Goal: Transaction & Acquisition: Purchase product/service

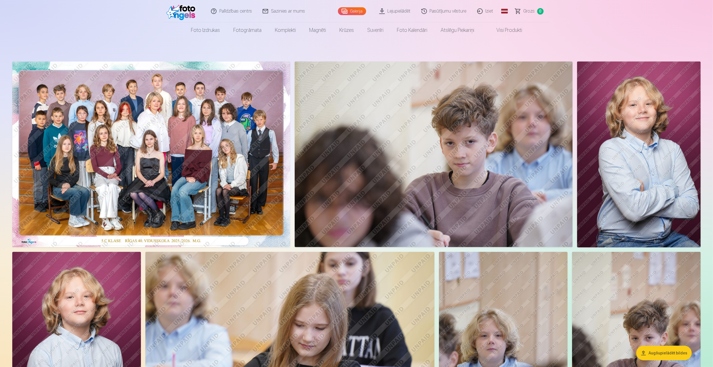
click at [528, 11] on span "Grozs" at bounding box center [529, 11] width 11 height 7
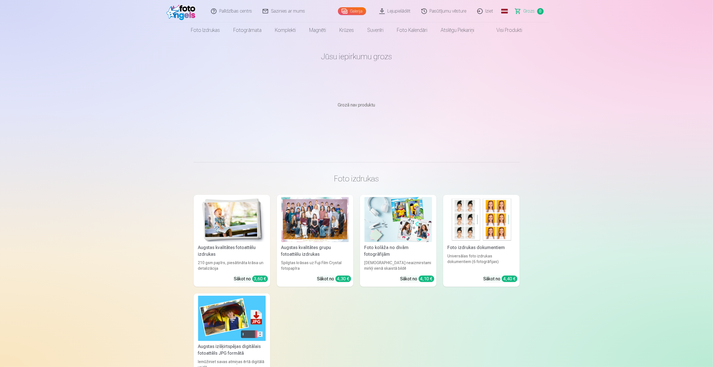
scroll to position [56, 0]
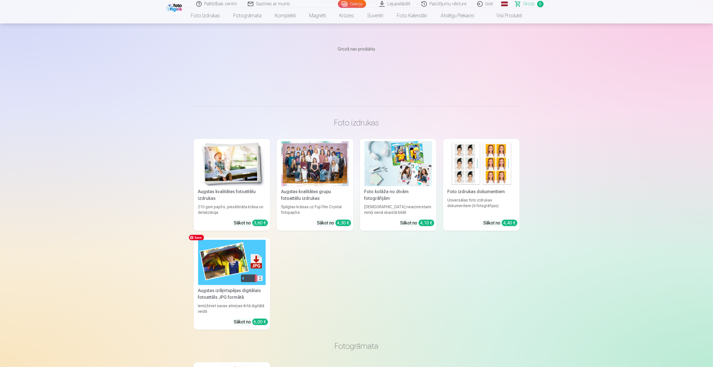
click at [221, 272] on img at bounding box center [232, 262] width 68 height 45
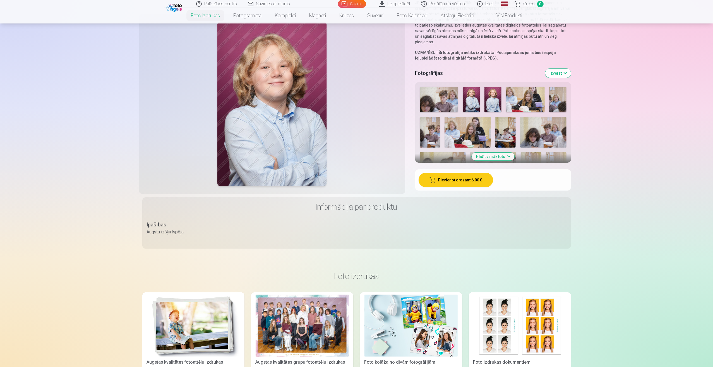
scroll to position [112, 0]
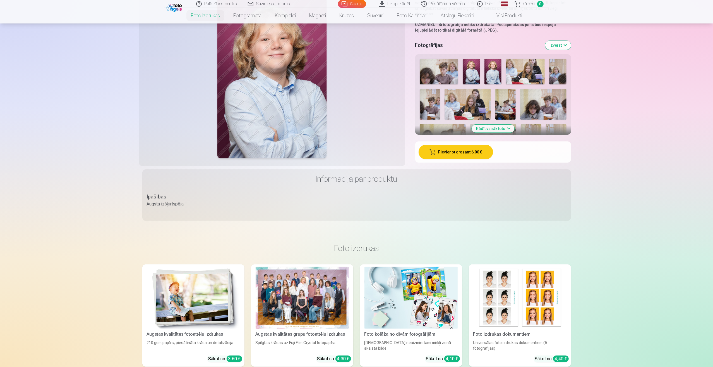
click at [509, 128] on button "Rādīt vairāk foto" at bounding box center [493, 128] width 43 height 8
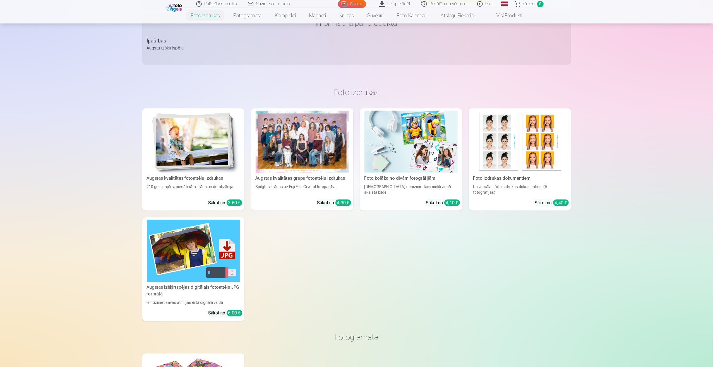
scroll to position [865, 0]
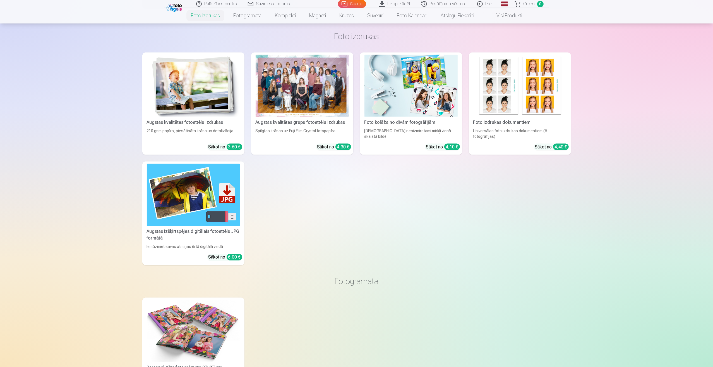
click at [234, 145] on div "3,60 €" at bounding box center [235, 146] width 16 height 6
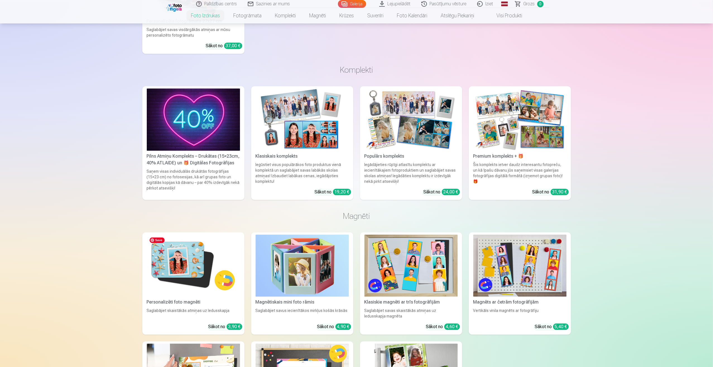
scroll to position [1340, 0]
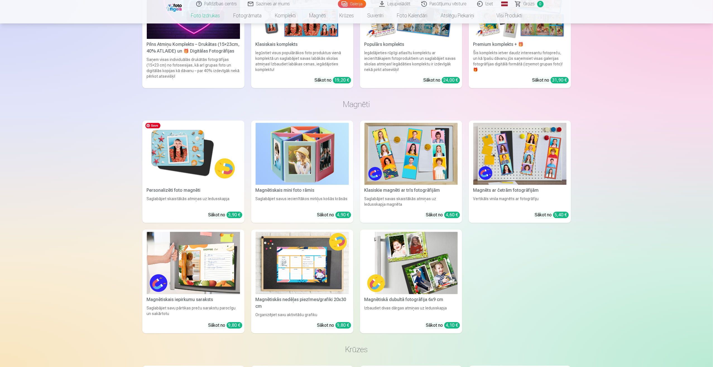
click at [199, 176] on img at bounding box center [193, 154] width 93 height 62
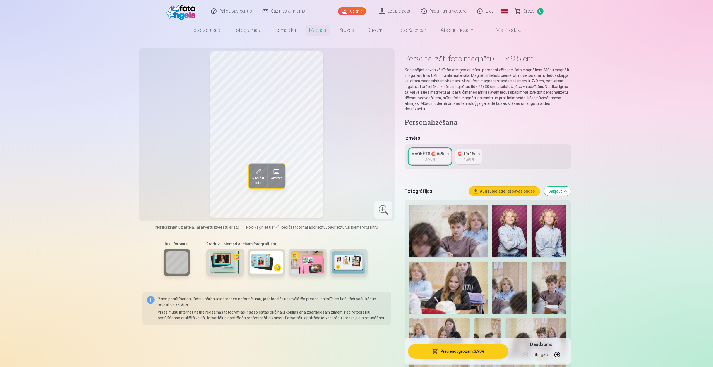
click at [469, 156] on div "4,80 €" at bounding box center [469, 159] width 11 height 6
click at [552, 220] on img at bounding box center [549, 230] width 35 height 52
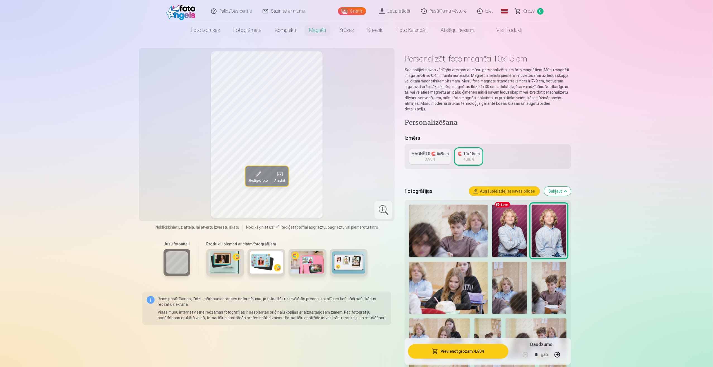
click at [522, 221] on img at bounding box center [509, 230] width 35 height 52
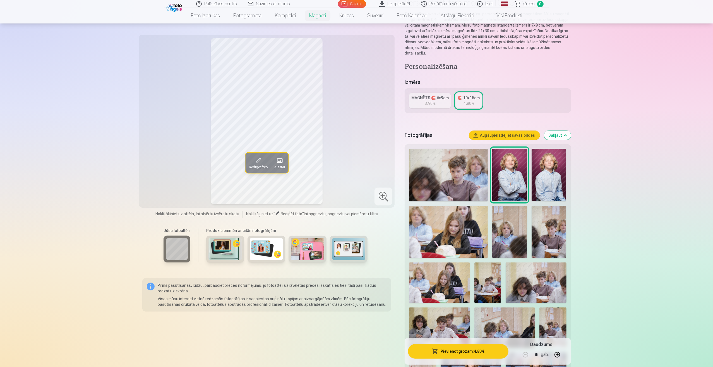
click at [515, 230] on img at bounding box center [509, 231] width 35 height 52
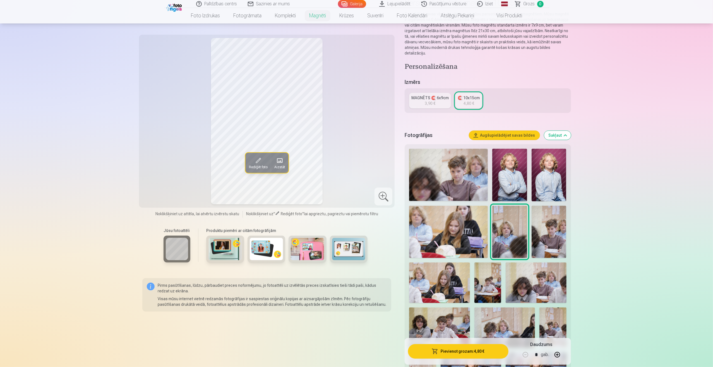
click at [259, 162] on span at bounding box center [257, 160] width 9 height 9
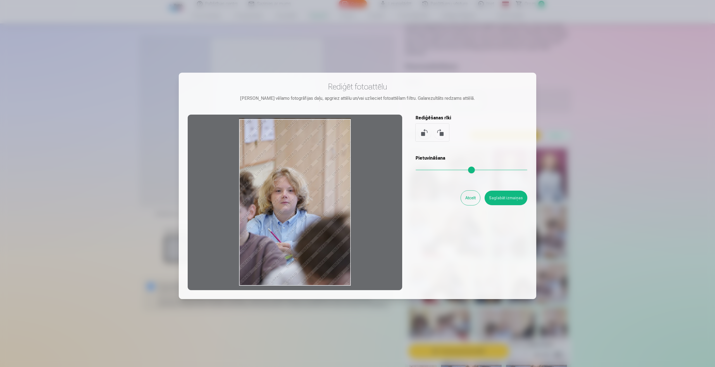
drag, startPoint x: 330, startPoint y: 156, endPoint x: 337, endPoint y: 132, distance: 25.1
click at [337, 132] on div at bounding box center [295, 201] width 214 height 175
click at [471, 199] on button "Atcelt" at bounding box center [470, 197] width 19 height 15
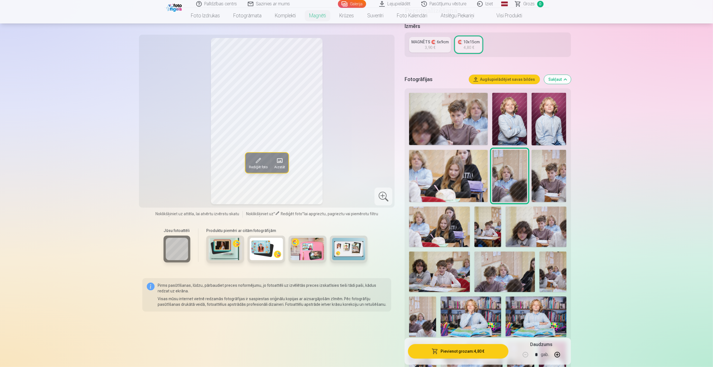
scroll to position [140, 0]
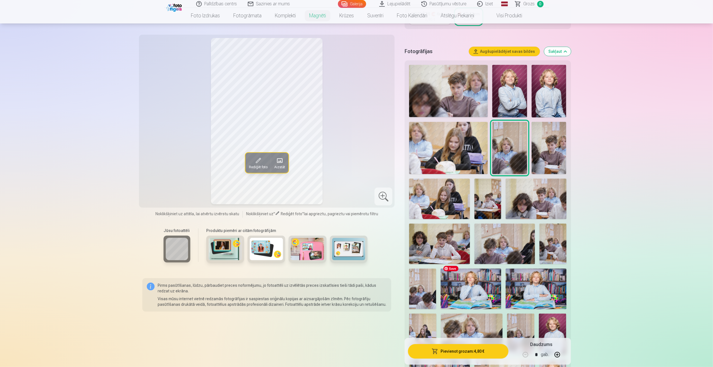
click at [470, 281] on img at bounding box center [471, 288] width 61 height 40
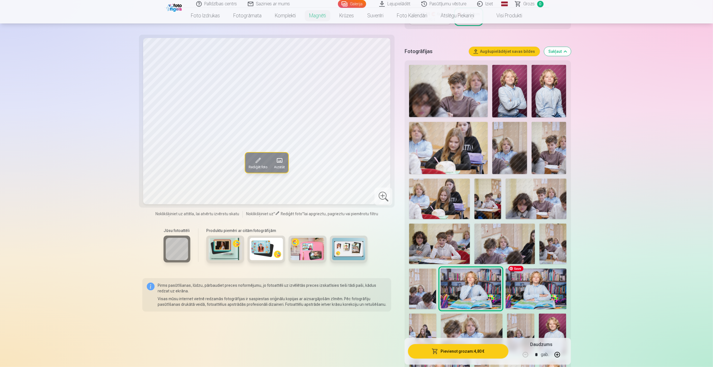
click at [528, 280] on img at bounding box center [536, 288] width 61 height 40
click at [470, 321] on img at bounding box center [472, 333] width 62 height 41
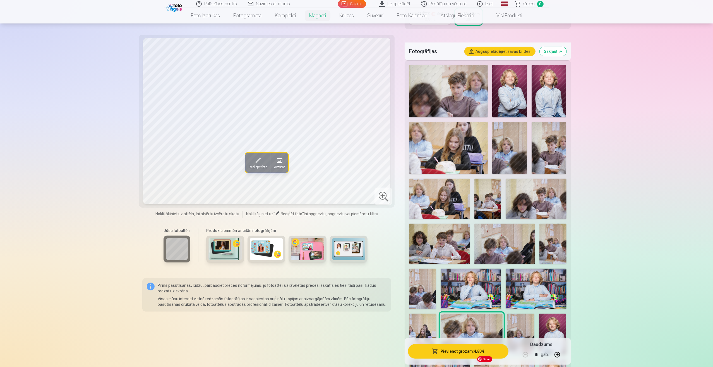
scroll to position [195, 0]
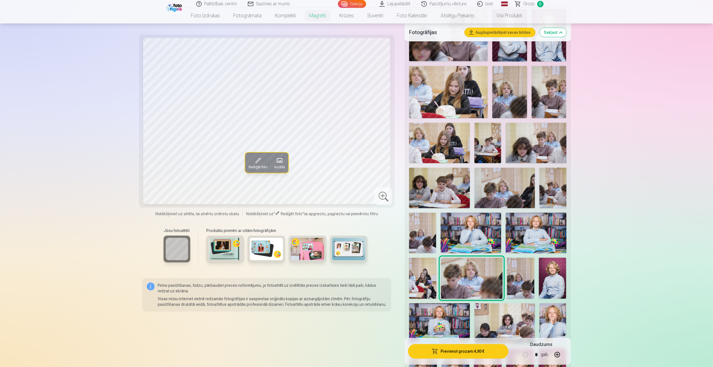
click at [550, 276] on img at bounding box center [552, 277] width 27 height 41
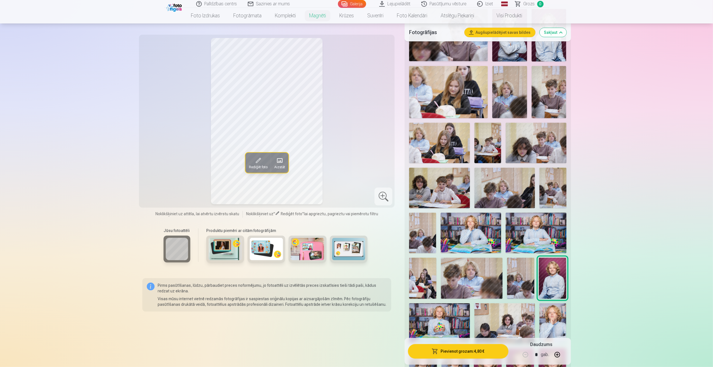
scroll to position [251, 0]
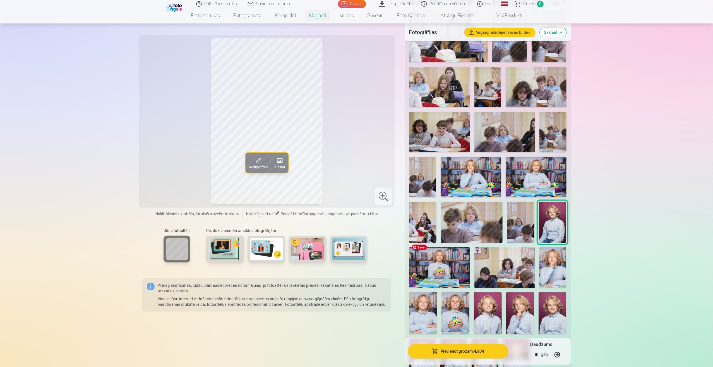
click at [427, 264] on img at bounding box center [439, 267] width 61 height 40
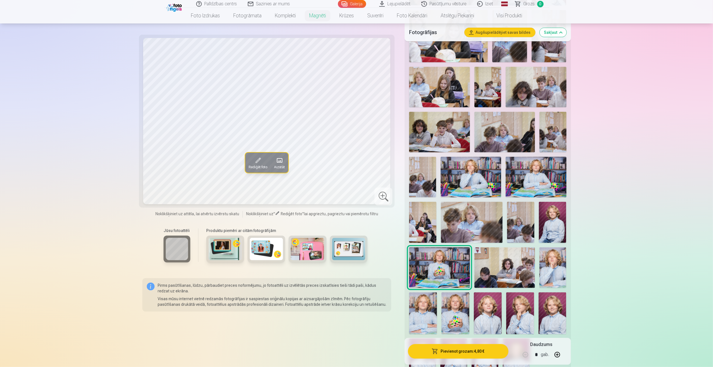
click at [553, 266] on img at bounding box center [553, 267] width 27 height 40
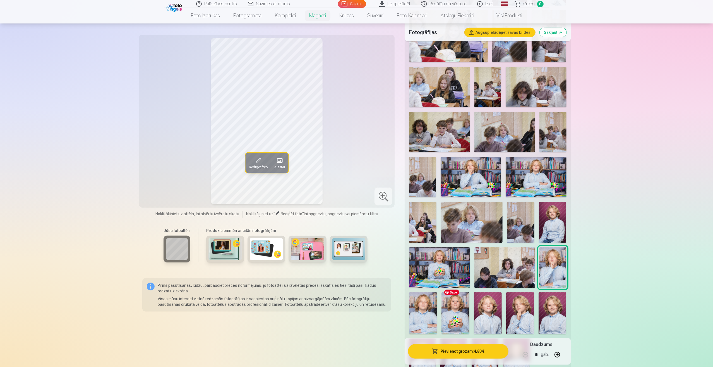
click at [423, 308] on img at bounding box center [423, 313] width 28 height 42
click at [462, 305] on img at bounding box center [456, 313] width 28 height 42
click at [506, 305] on div at bounding box center [488, 166] width 162 height 430
click at [528, 304] on img at bounding box center [520, 313] width 28 height 42
click at [494, 306] on img at bounding box center [488, 313] width 28 height 42
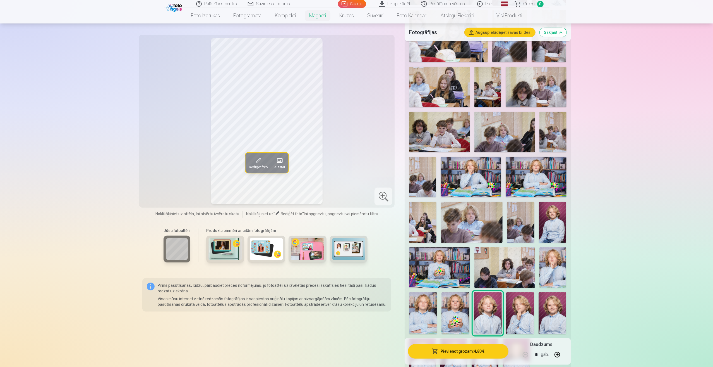
click at [552, 306] on img at bounding box center [553, 313] width 28 height 42
click at [483, 316] on img at bounding box center [488, 313] width 28 height 42
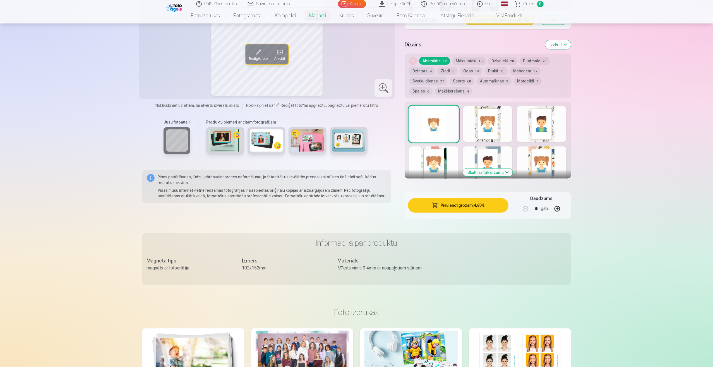
scroll to position [726, 0]
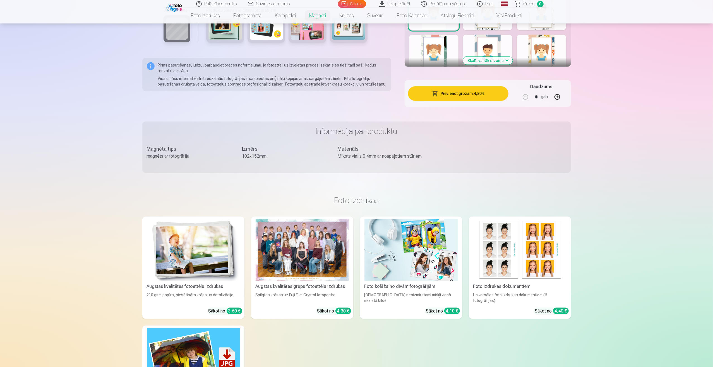
click at [529, 4] on span "Grozs" at bounding box center [529, 4] width 11 height 7
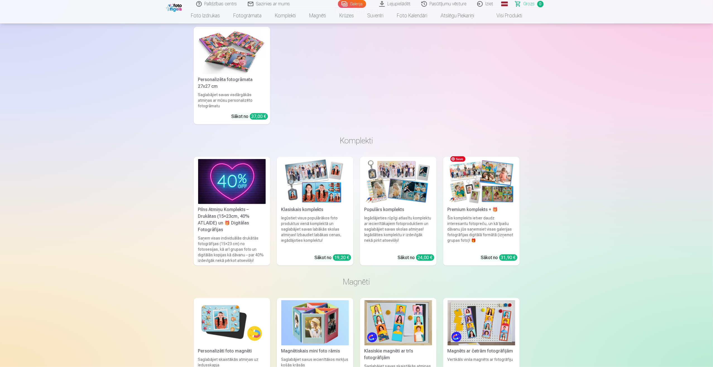
scroll to position [419, 0]
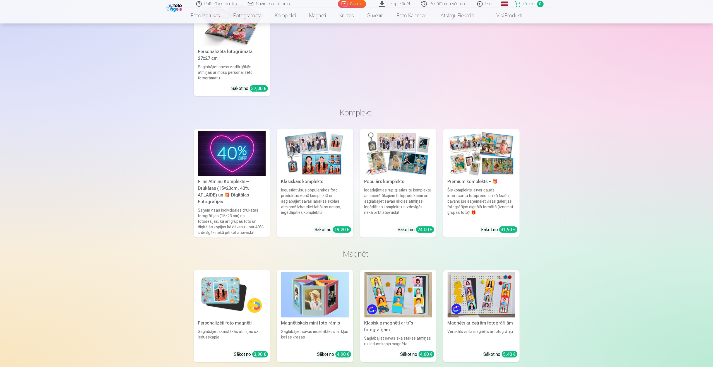
click at [419, 225] on link "Populārs komplekts Iegādājieties rūpīgi atlasītu komplektu ar iecienītākajiem f…" at bounding box center [398, 183] width 76 height 109
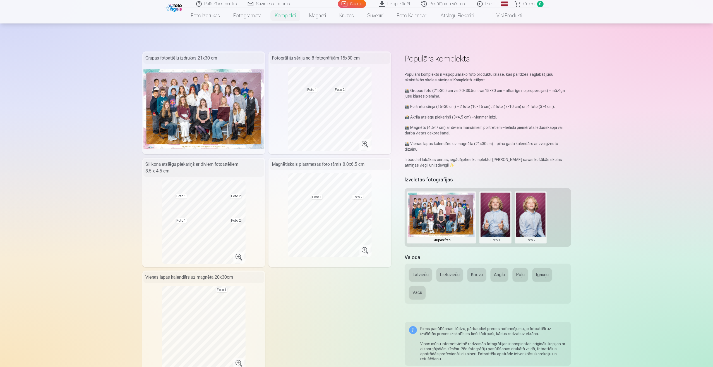
scroll to position [167, 0]
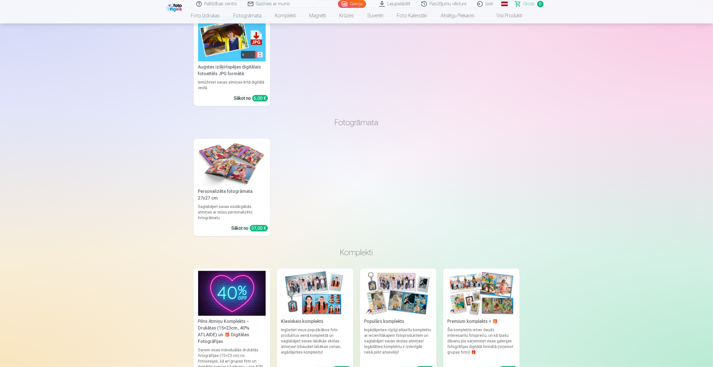
scroll to position [419, 0]
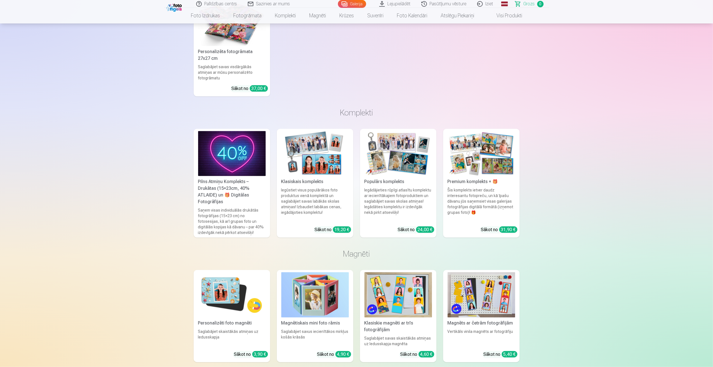
click at [231, 181] on div "Pilns Atmiņu Komplekts – Drukātas (15×23cm, 40% ATLAIDE) un 🎁 Digitālas Fotogrā…" at bounding box center [232, 191] width 72 height 27
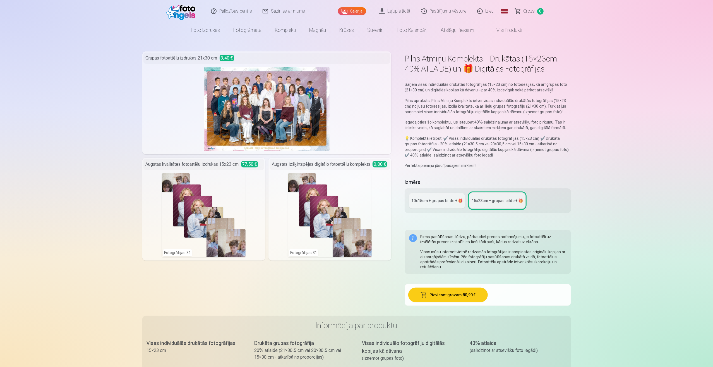
click at [425, 202] on div "10x15сm + grupas bilde + 🎁" at bounding box center [436, 201] width 51 height 6
click at [500, 201] on div "15x23сm + grupas bilde + 🎁" at bounding box center [497, 201] width 51 height 6
click at [437, 196] on link "10x15сm + grupas bilde + 🎁" at bounding box center [437, 201] width 56 height 16
click at [204, 209] on div "Fotogrāfijas : 31" at bounding box center [204, 215] width 84 height 84
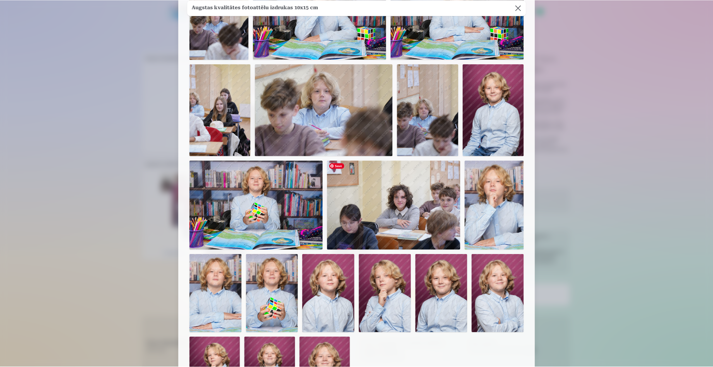
scroll to position [604, 0]
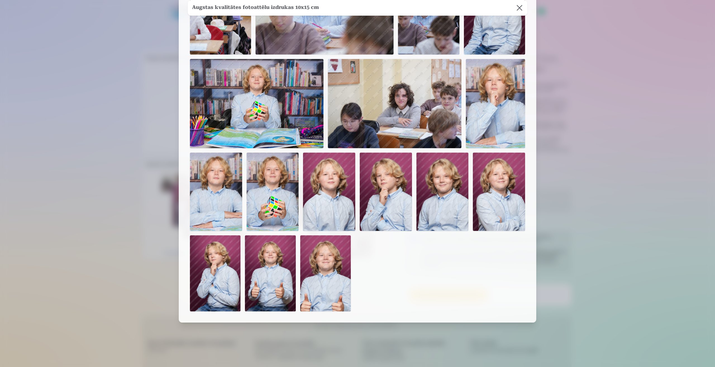
click at [520, 9] on button at bounding box center [519, 8] width 16 height 16
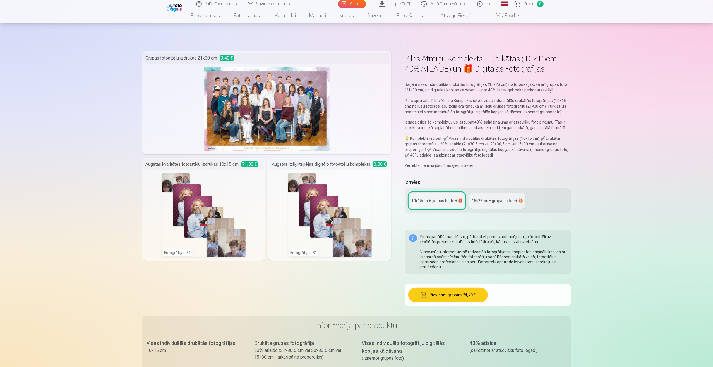
scroll to position [112, 0]
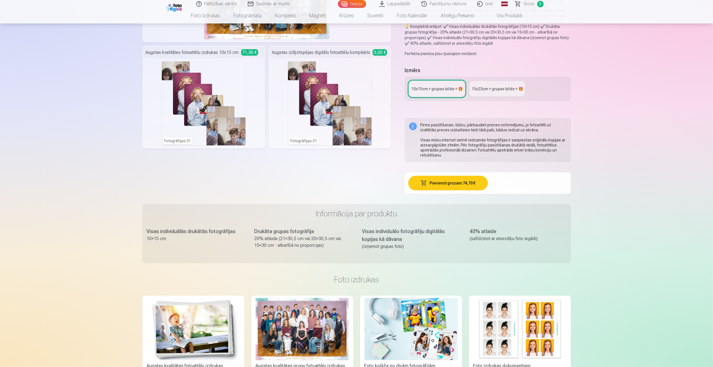
click at [546, 136] on div "Pirms pasūtīšanas, lūdzu, pārbaudiet preces noformējumu, jo fotoattēli uz izvēl…" at bounding box center [493, 139] width 146 height 35
